Goal: Information Seeking & Learning: Stay updated

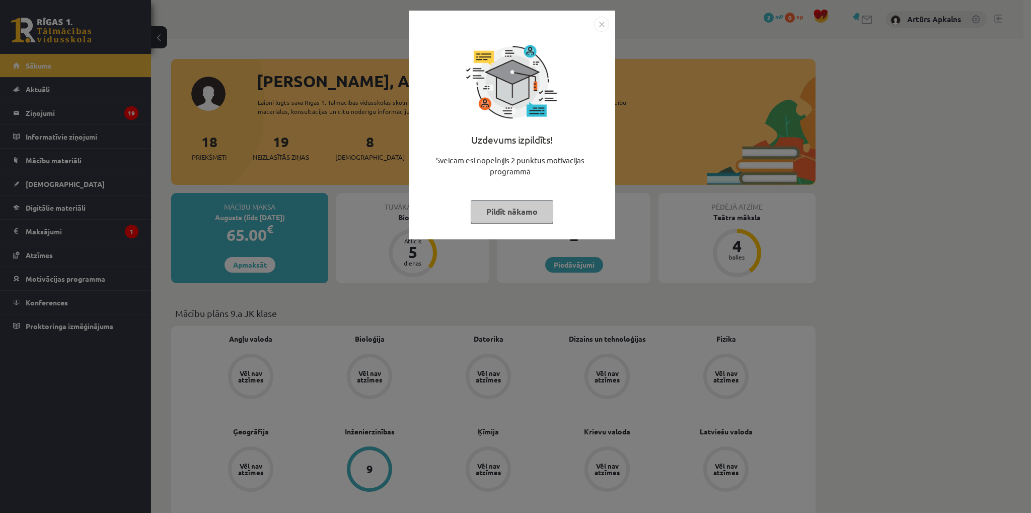
click at [271, 114] on div "Uzdevums izpildīts! Sveicam esi nopelnījis 2 punktus motivācijas programmā Pild…" at bounding box center [515, 256] width 1031 height 513
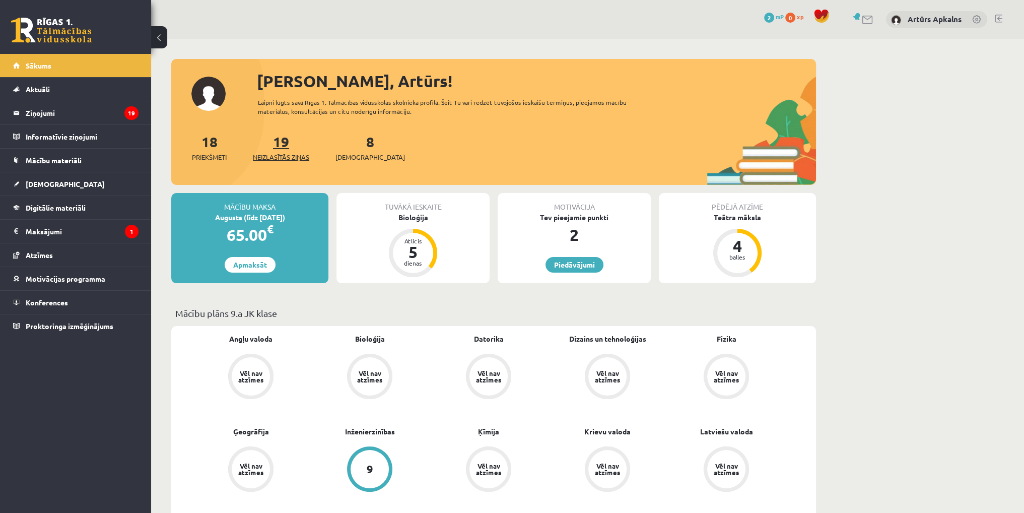
click at [286, 148] on link "19 Neizlasītās ziņas" at bounding box center [281, 147] width 56 height 30
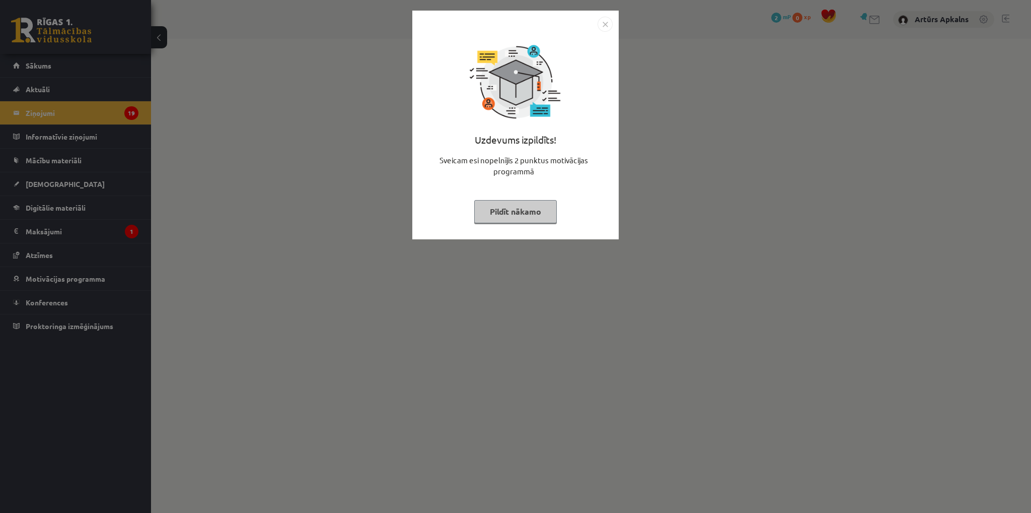
click at [606, 25] on img "Close" at bounding box center [605, 24] width 15 height 15
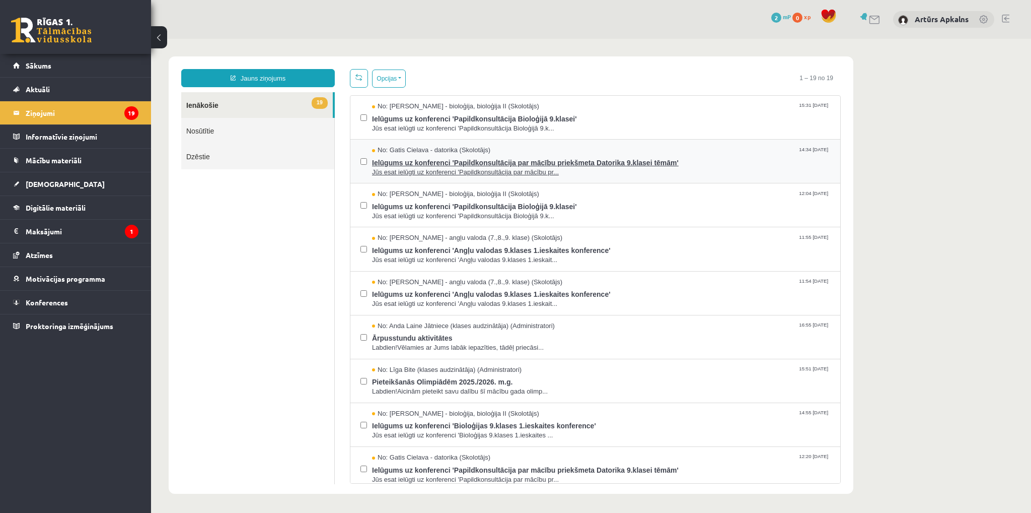
click at [505, 164] on span "Ielūgums uz konferenci 'Papildkonsultācija par mācību priekšmeta Datorika 9.kla…" at bounding box center [601, 161] width 458 height 13
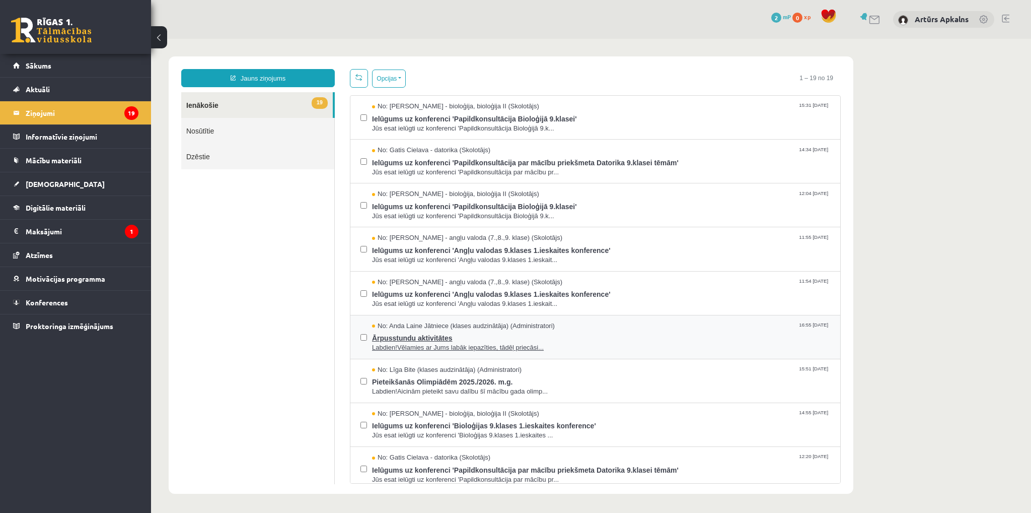
click at [510, 334] on span "Ārpusstundu aktivitātes" at bounding box center [601, 336] width 458 height 13
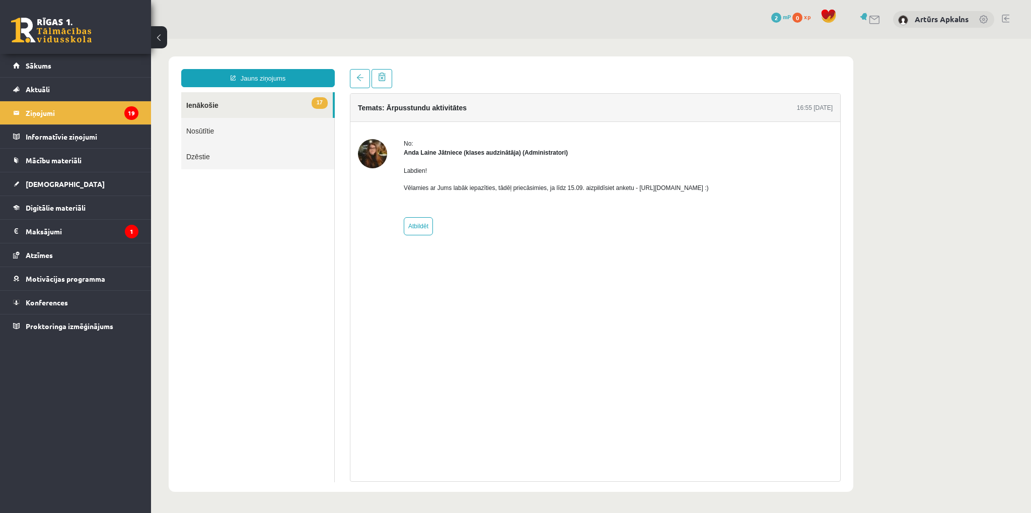
drag, startPoint x: 756, startPoint y: 187, endPoint x: 717, endPoint y: 186, distance: 38.8
click at [717, 186] on div "No: Anda Laine Jātniece (klases audzinātāja) (Administratori) Labdien! Vēlamies…" at bounding box center [595, 187] width 475 height 96
click at [709, 183] on p "Vēlamies ar Jums labāk iepazīties, tādēļ priecāsimies, ja līdz 15.09. aizpildīs…" at bounding box center [556, 187] width 305 height 9
click at [709, 185] on p "Vēlamies ar Jums labāk iepazīties, tādēļ priecāsimies, ja līdz 15.09. aizpildīs…" at bounding box center [556, 187] width 305 height 9
drag, startPoint x: 740, startPoint y: 185, endPoint x: 631, endPoint y: 185, distance: 108.8
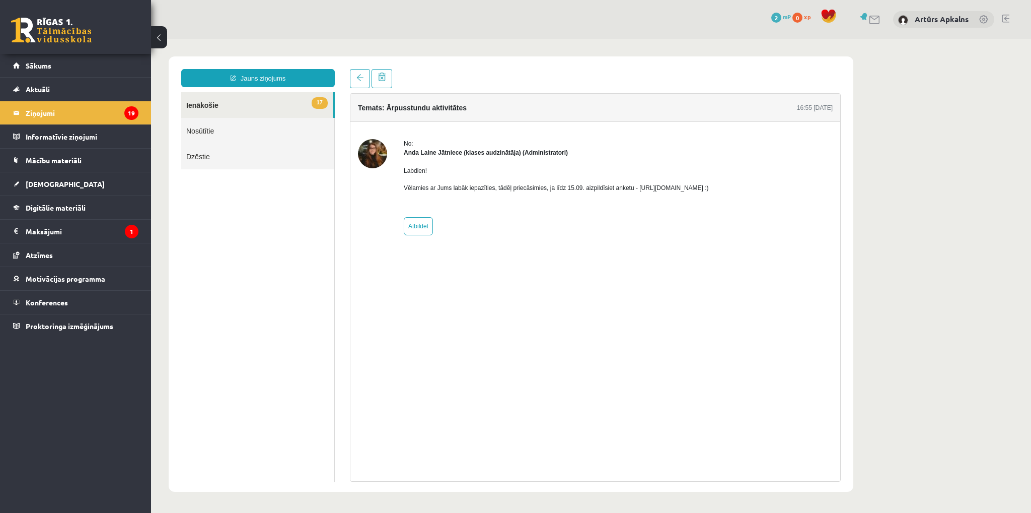
click at [631, 185] on p "Vēlamies ar Jums labāk iepazīties, tādēļ priecāsimies, ja līdz 15.09. aizpildīs…" at bounding box center [556, 187] width 305 height 9
